Goal: Information Seeking & Learning: Learn about a topic

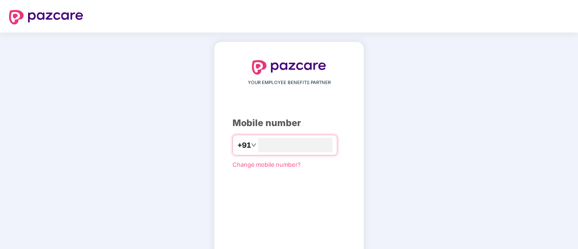
type input "**********"
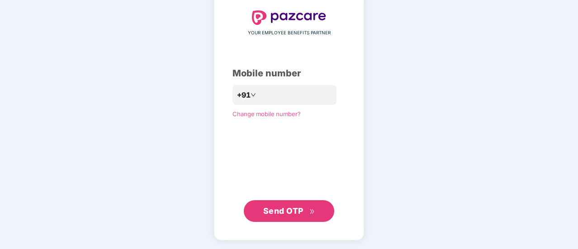
scroll to position [49, 0]
click at [276, 215] on span "Send OTP" at bounding box center [283, 212] width 40 height 10
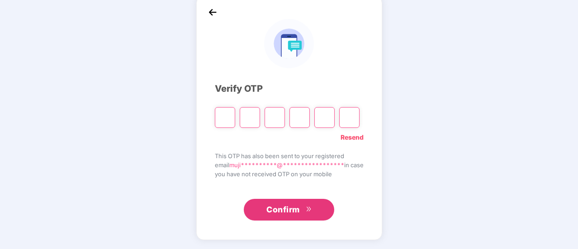
scroll to position [45, 0]
type input "*"
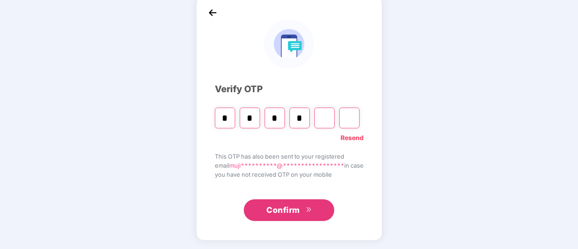
type input "*"
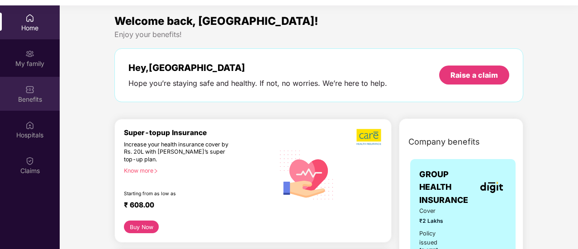
click at [43, 102] on div "Benefits" at bounding box center [30, 99] width 60 height 9
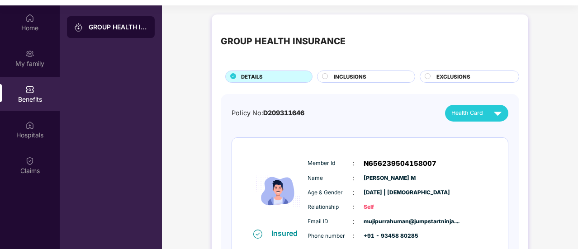
click at [361, 75] on span "INCLUSIONS" at bounding box center [350, 77] width 33 height 8
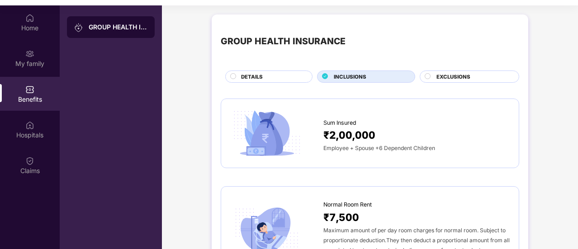
click at [434, 76] on div "EXCLUSIONS" at bounding box center [473, 78] width 82 height 10
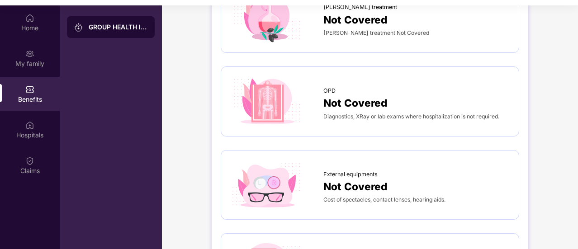
scroll to position [362, 0]
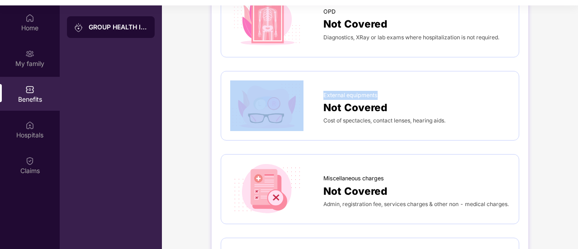
drag, startPoint x: 322, startPoint y: 93, endPoint x: 407, endPoint y: 91, distance: 85.1
click at [407, 91] on div "External equipments Not Covered Cost of spectacles, contact lenses, hearing aid…" at bounding box center [370, 106] width 280 height 51
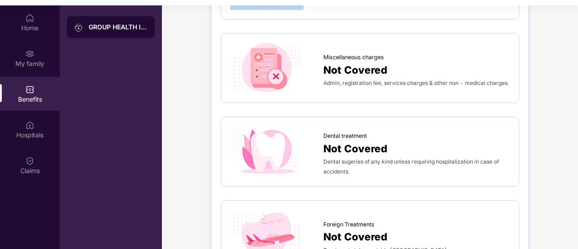
scroll to position [498, 0]
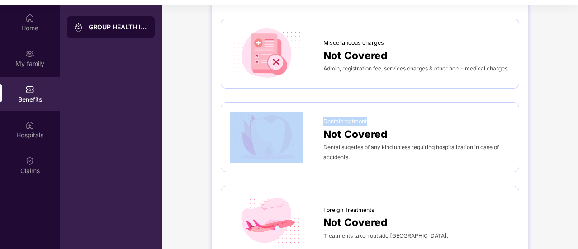
drag, startPoint x: 319, startPoint y: 121, endPoint x: 427, endPoint y: 101, distance: 109.5
click at [427, 102] on div "Dental treatment Not Covered Dental sugeries of any kind unless requiring hospi…" at bounding box center [370, 137] width 299 height 70
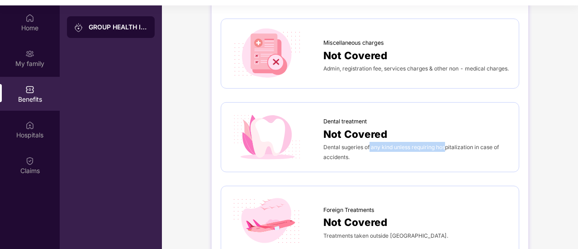
drag, startPoint x: 371, startPoint y: 148, endPoint x: 447, endPoint y: 147, distance: 76.5
click at [447, 147] on div "Dental sugeries of any kind unless requiring hospitalization in case of acciden…" at bounding box center [416, 152] width 186 height 20
click at [430, 147] on span "Dental sugeries of any kind unless requiring hospitalization in case of acciden…" at bounding box center [411, 152] width 176 height 17
drag, startPoint x: 492, startPoint y: 147, endPoint x: 519, endPoint y: 159, distance: 29.8
click at [519, 159] on div "GROUP HEALTH INSURANCE DETAILS INCLUSIONS EXCLUSIONS [MEDICAL_DATA] Treatment N…" at bounding box center [370, 27] width 317 height 1021
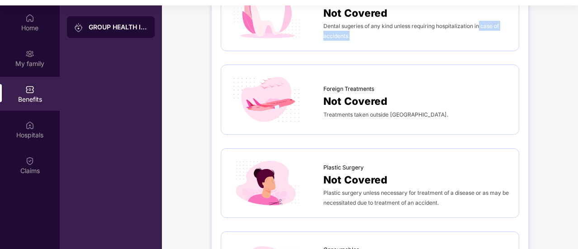
scroll to position [633, 0]
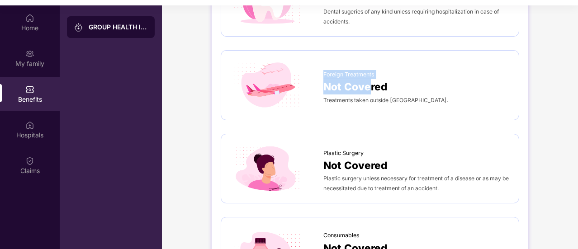
drag, startPoint x: 323, startPoint y: 72, endPoint x: 371, endPoint y: 83, distance: 49.6
click at [371, 83] on div "Foreign Treatments Not Covered Treatments taken outside [GEOGRAPHIC_DATA]." at bounding box center [416, 85] width 186 height 39
click at [370, 105] on div "Foreign Treatments Not Covered Treatments taken outside [GEOGRAPHIC_DATA]." at bounding box center [370, 85] width 280 height 51
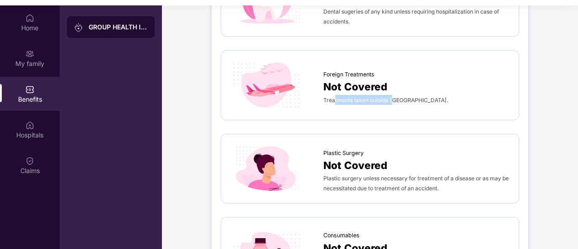
drag, startPoint x: 372, startPoint y: 102, endPoint x: 393, endPoint y: 101, distance: 20.8
click at [393, 101] on div "Treatments taken outside [GEOGRAPHIC_DATA]." at bounding box center [416, 100] width 186 height 10
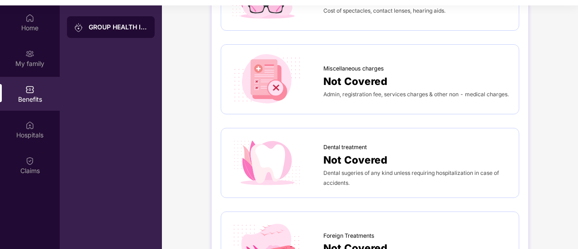
scroll to position [336, 0]
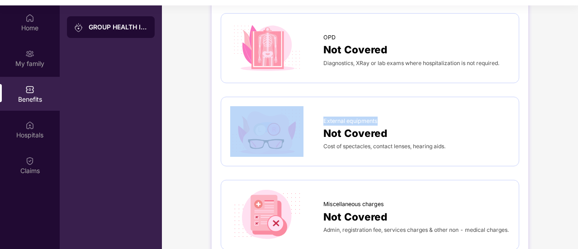
drag, startPoint x: 319, startPoint y: 118, endPoint x: 383, endPoint y: 120, distance: 64.3
click at [383, 120] on div "External equipments Not Covered Cost of spectacles, contact lenses, hearing aid…" at bounding box center [370, 131] width 280 height 51
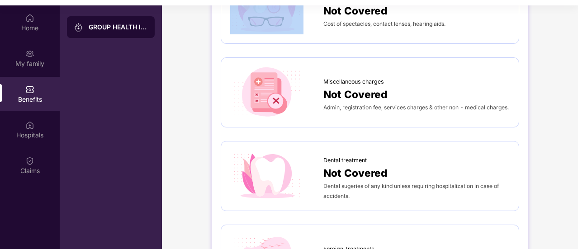
scroll to position [472, 0]
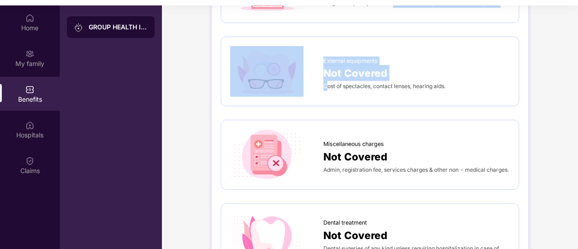
drag, startPoint x: 327, startPoint y: 10, endPoint x: 394, endPoint y: 6, distance: 67.1
click at [394, 6] on div "[MEDICAL_DATA] Treatment Not Covered Not Covered Well Baby Expenses & Well Moth…" at bounding box center [370, 164] width 299 height 932
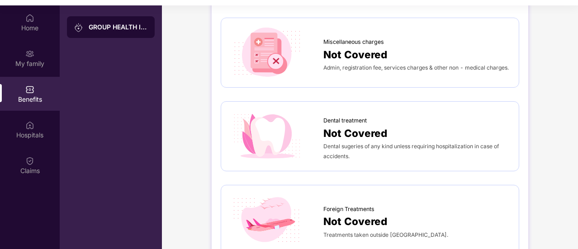
scroll to position [501, 0]
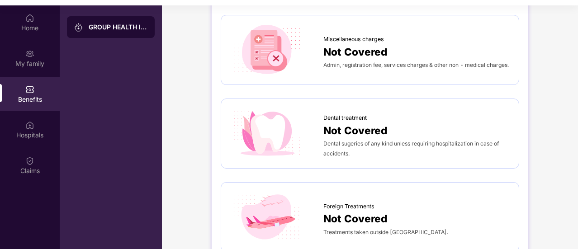
click at [376, 114] on div "Dental treatment" at bounding box center [416, 116] width 186 height 14
click at [328, 62] on span "Admin, registration fee, services charges & other non - medical charges." at bounding box center [415, 65] width 185 height 7
click at [365, 63] on div "Admin, registration fee, services charges & other non - medical charges." at bounding box center [416, 65] width 186 height 10
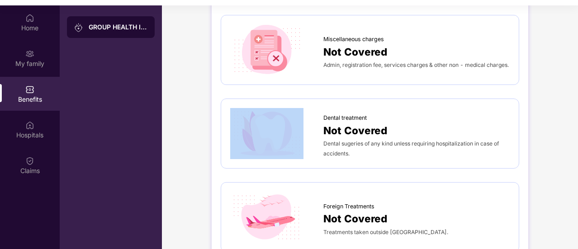
click at [365, 63] on div "Admin, registration fee, services charges & other non - medical charges." at bounding box center [416, 65] width 186 height 10
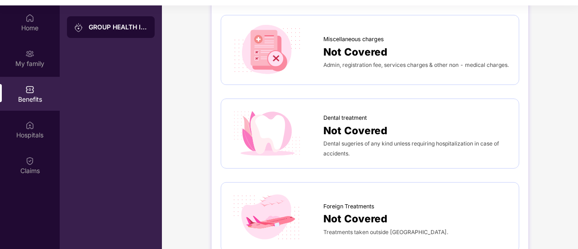
click at [364, 62] on span "Admin, registration fee, services charges & other non - medical charges." at bounding box center [415, 65] width 185 height 7
click at [420, 62] on span "Admin, registration fee, services charges & other non - medical charges." at bounding box center [415, 65] width 185 height 7
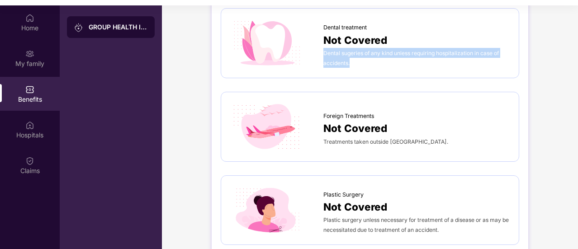
drag, startPoint x: 323, startPoint y: 51, endPoint x: 350, endPoint y: 62, distance: 29.4
click at [350, 62] on div "Dental sugeries of any kind unless requiring hospitalization in case of acciden…" at bounding box center [416, 58] width 186 height 20
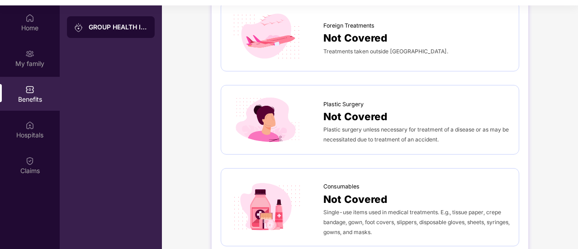
click at [330, 48] on span "Treatments taken outside [GEOGRAPHIC_DATA]." at bounding box center [385, 51] width 125 height 7
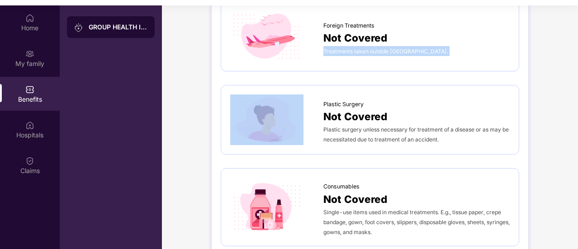
click at [330, 48] on span "Treatments taken outside [GEOGRAPHIC_DATA]." at bounding box center [385, 51] width 125 height 7
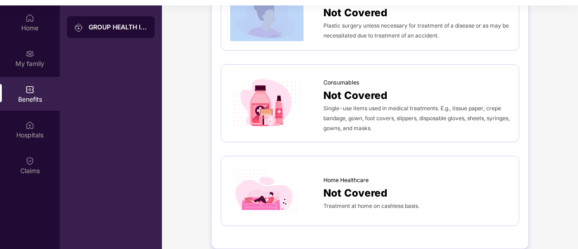
scroll to position [790, 0]
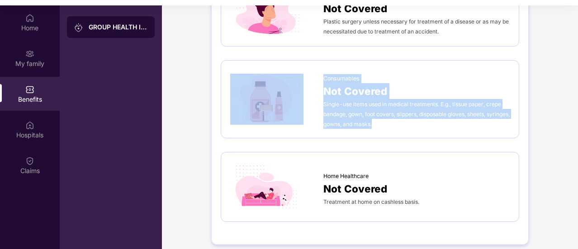
drag, startPoint x: 321, startPoint y: 100, endPoint x: 403, endPoint y: 130, distance: 87.2
click at [403, 130] on div "Consumables Not Covered Single-use items used in medical treatments. E.g., tiss…" at bounding box center [370, 99] width 299 height 78
drag, startPoint x: 398, startPoint y: 121, endPoint x: 316, endPoint y: 76, distance: 93.9
click at [316, 76] on div "Consumables Not Covered Single-use items used in medical treatments. E.g., tiss…" at bounding box center [370, 99] width 280 height 59
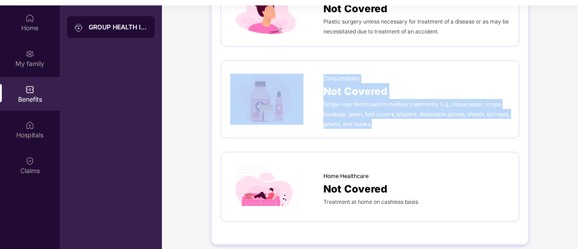
scroll to position [51, 0]
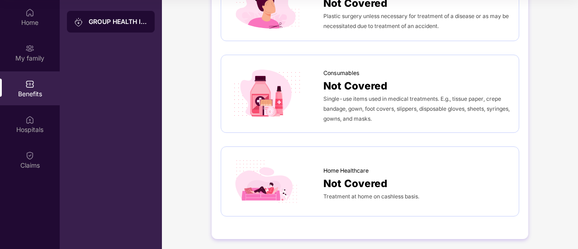
click at [327, 166] on span "Home Healthcare" at bounding box center [345, 170] width 45 height 9
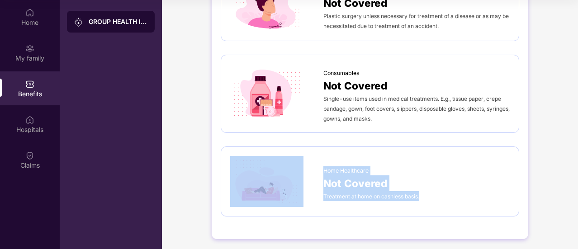
drag, startPoint x: 322, startPoint y: 166, endPoint x: 423, endPoint y: 192, distance: 105.1
click at [423, 192] on div "Home Healthcare Not Covered Treatment at home on cashless basis." at bounding box center [370, 181] width 280 height 51
click at [453, 194] on div "Treatment at home on cashless basis." at bounding box center [416, 196] width 186 height 10
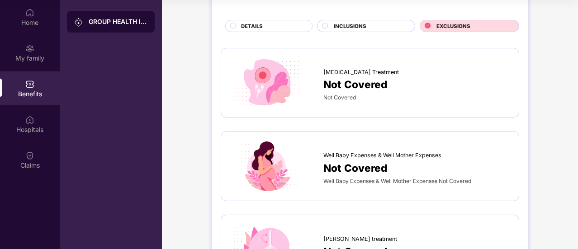
scroll to position [0, 0]
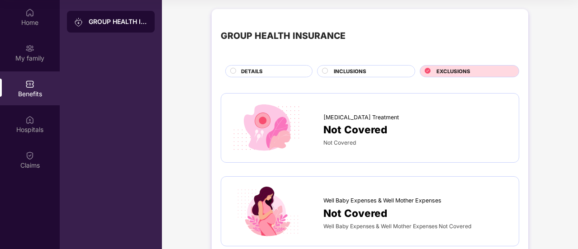
click at [333, 74] on div "INCLUSIONS" at bounding box center [369, 72] width 81 height 10
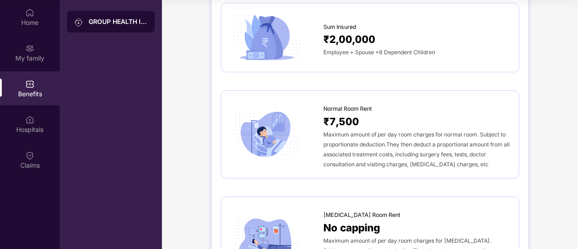
scroll to position [45, 0]
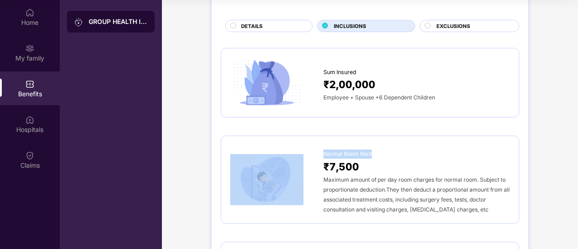
drag, startPoint x: 322, startPoint y: 152, endPoint x: 389, endPoint y: 153, distance: 67.4
click at [389, 153] on div "Normal Room Rent ₹7,500 Maximum amount of per day room charges for normal room.…" at bounding box center [370, 179] width 280 height 69
click at [389, 153] on div "Normal Room Rent" at bounding box center [416, 152] width 186 height 14
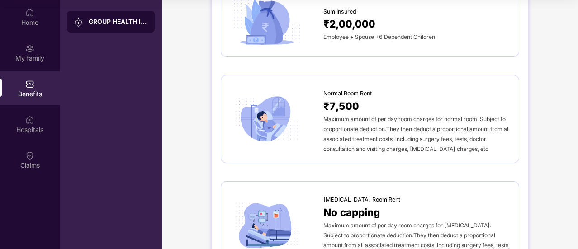
scroll to position [136, 0]
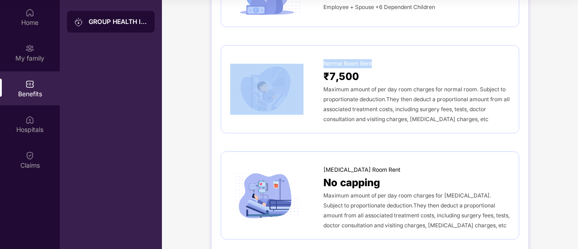
drag, startPoint x: 321, startPoint y: 62, endPoint x: 420, endPoint y: 53, distance: 99.9
click at [420, 53] on div "Normal Room Rent ₹7,500 Maximum amount of per day room charges for normal room.…" at bounding box center [370, 89] width 299 height 88
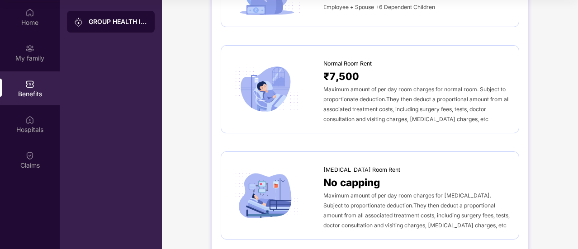
click at [404, 86] on span "Maximum amount of per day room charges for normal room. Subject to proportionat…" at bounding box center [416, 104] width 186 height 37
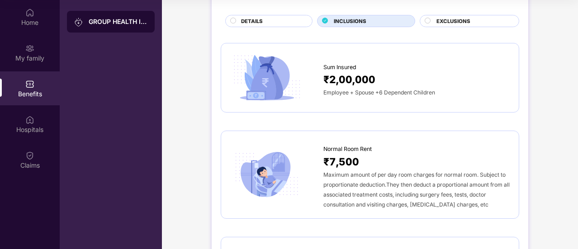
scroll to position [90, 0]
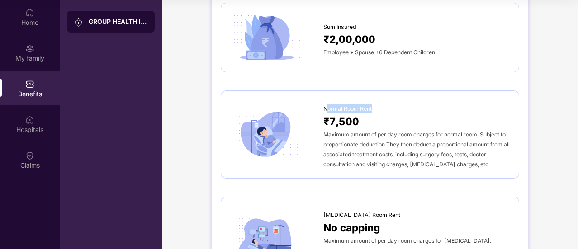
drag, startPoint x: 328, startPoint y: 108, endPoint x: 393, endPoint y: 111, distance: 65.2
click at [393, 111] on div "Normal Room Rent" at bounding box center [416, 107] width 186 height 14
drag, startPoint x: 324, startPoint y: 124, endPoint x: 372, endPoint y: 124, distance: 48.4
click at [372, 124] on div "₹7,500" at bounding box center [416, 122] width 186 height 16
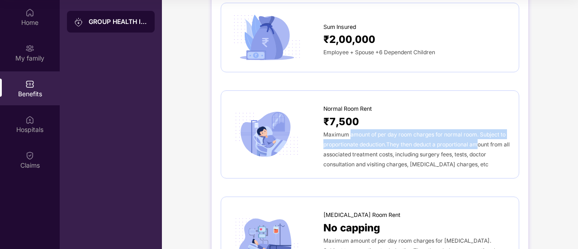
drag, startPoint x: 349, startPoint y: 131, endPoint x: 478, endPoint y: 140, distance: 128.8
click at [480, 140] on div "Maximum amount of per day room charges for normal room. Subject to proportionat…" at bounding box center [416, 149] width 186 height 40
click at [379, 131] on span "Maximum amount of per day room charges for normal room. Subject to proportionat…" at bounding box center [416, 149] width 186 height 37
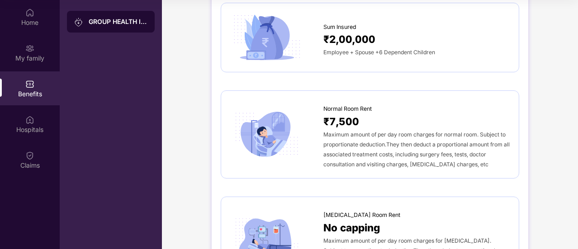
click at [361, 136] on span "Maximum amount of per day room charges for normal room. Subject to proportionat…" at bounding box center [416, 149] width 186 height 37
click at [414, 136] on span "Maximum amount of per day room charges for normal room. Subject to proportionat…" at bounding box center [416, 149] width 186 height 37
drag, startPoint x: 378, startPoint y: 53, endPoint x: 441, endPoint y: 52, distance: 62.4
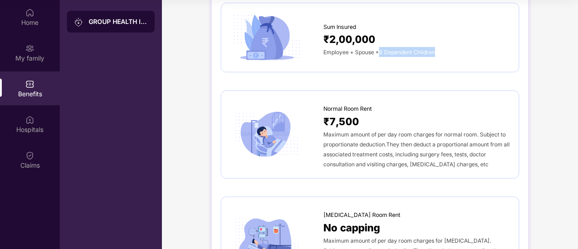
click at [441, 52] on div "Employee + Spouse +6 Dependent Children" at bounding box center [416, 52] width 186 height 10
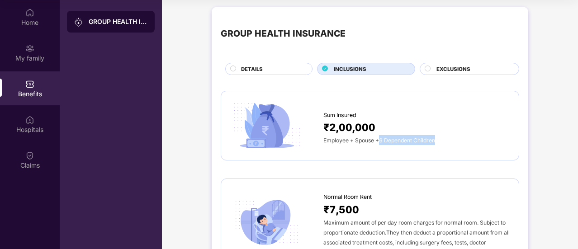
scroll to position [0, 0]
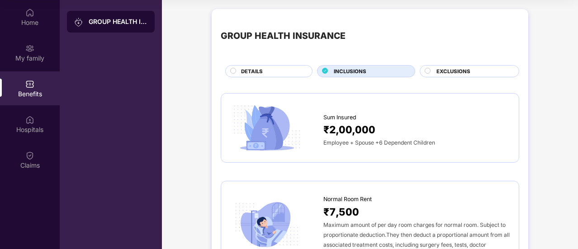
click at [327, 144] on span "Employee + Spouse +6 Dependent Children" at bounding box center [379, 142] width 112 height 7
click at [378, 140] on span "Employee + Spouse +6 Dependent Children" at bounding box center [379, 142] width 112 height 7
click at [376, 140] on span "Employee + Spouse +6 Dependent Children" at bounding box center [379, 142] width 112 height 7
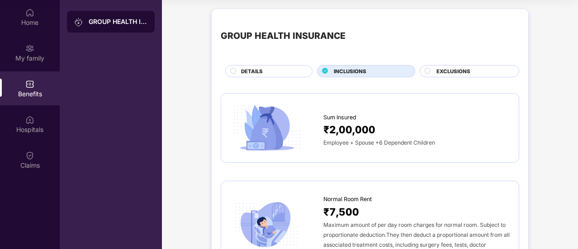
click at [371, 140] on span "Employee + Spouse +6 Dependent Children" at bounding box center [379, 142] width 112 height 7
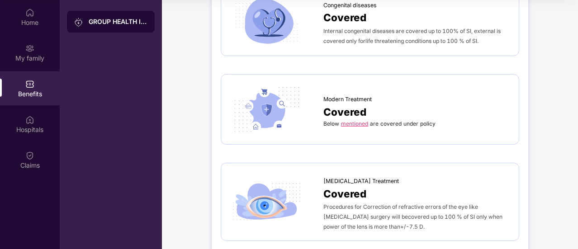
scroll to position [1520, 0]
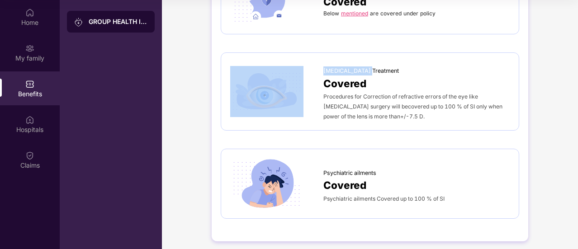
drag, startPoint x: 322, startPoint y: 65, endPoint x: 395, endPoint y: 66, distance: 72.9
click at [395, 66] on div "[MEDICAL_DATA] Treatment Covered Procedures for Correction of refractive errors…" at bounding box center [370, 91] width 280 height 59
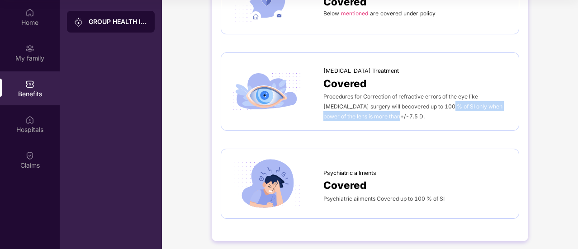
drag, startPoint x: 431, startPoint y: 102, endPoint x: 375, endPoint y: 115, distance: 57.6
click at [375, 115] on div "Procedures for Correction of refractive errors of the eye like [MEDICAL_DATA] s…" at bounding box center [416, 106] width 186 height 30
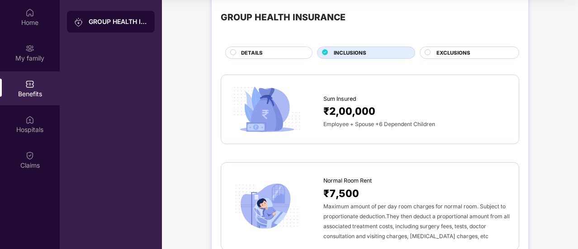
scroll to position [0, 0]
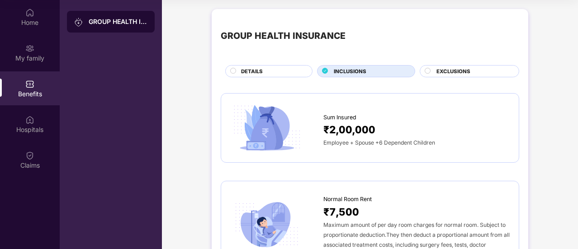
click at [431, 74] on div at bounding box center [428, 72] width 7 height 9
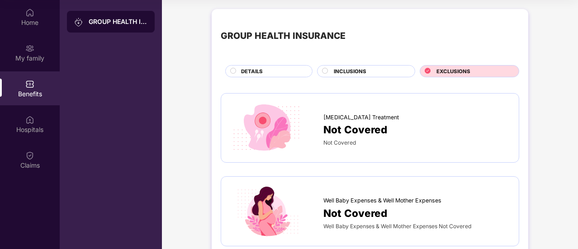
click at [405, 73] on div "INCLUSIONS" at bounding box center [369, 72] width 81 height 10
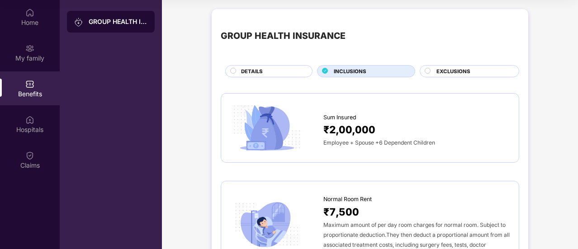
click at [465, 71] on span "EXCLUSIONS" at bounding box center [454, 71] width 34 height 8
